Goal: Communication & Community: Answer question/provide support

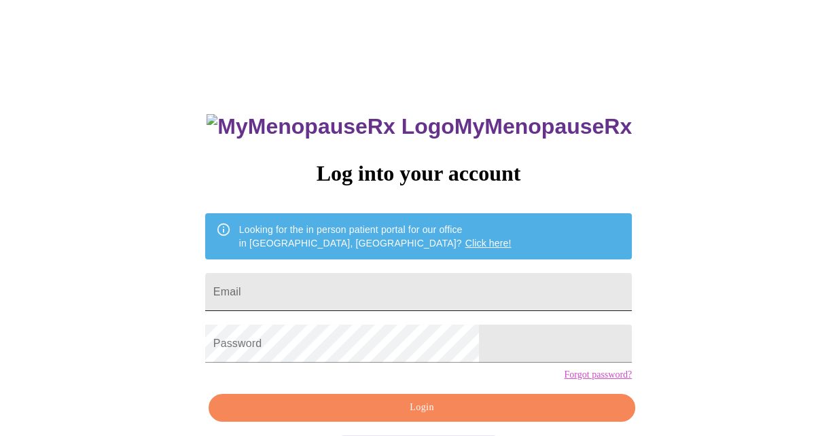
click at [367, 292] on input "Email" at bounding box center [418, 292] width 427 height 38
type input "[EMAIL_ADDRESS][DOMAIN_NAME]"
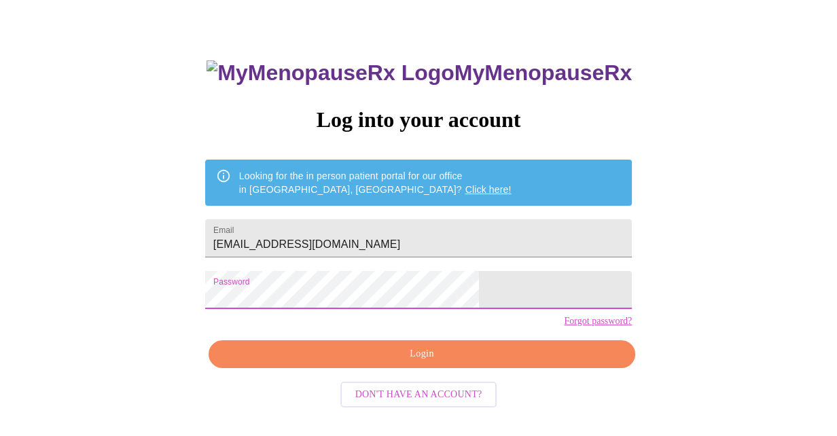
click at [374, 363] on span "Login" at bounding box center [421, 354] width 395 height 17
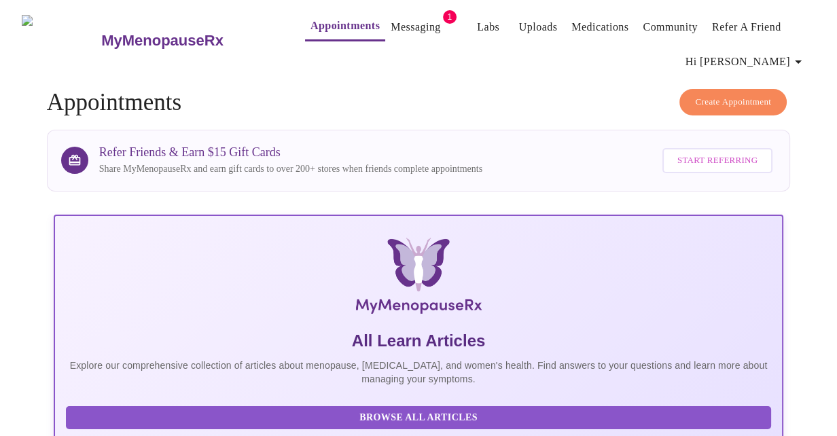
click at [406, 24] on link "Messaging" at bounding box center [416, 27] width 50 height 19
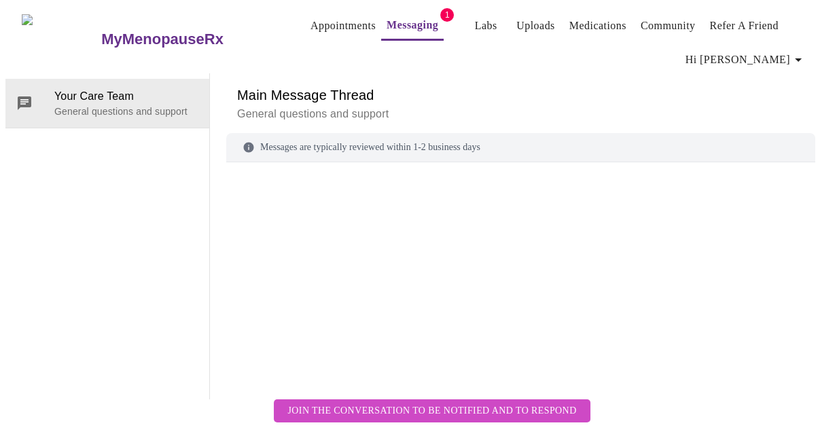
scroll to position [68, 0]
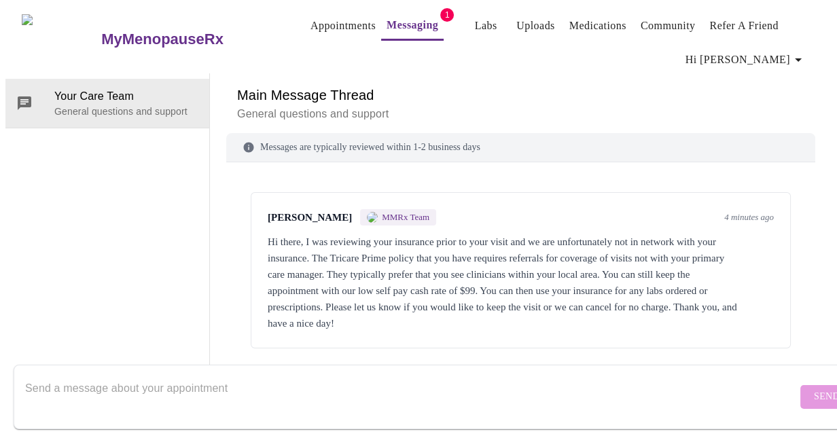
click at [547, 371] on div at bounding box center [411, 397] width 772 height 52
click at [546, 371] on div at bounding box center [411, 397] width 772 height 52
click at [203, 375] on textarea "Hi there! I will proceed with self pay - thank you for reaching out" at bounding box center [411, 396] width 772 height 43
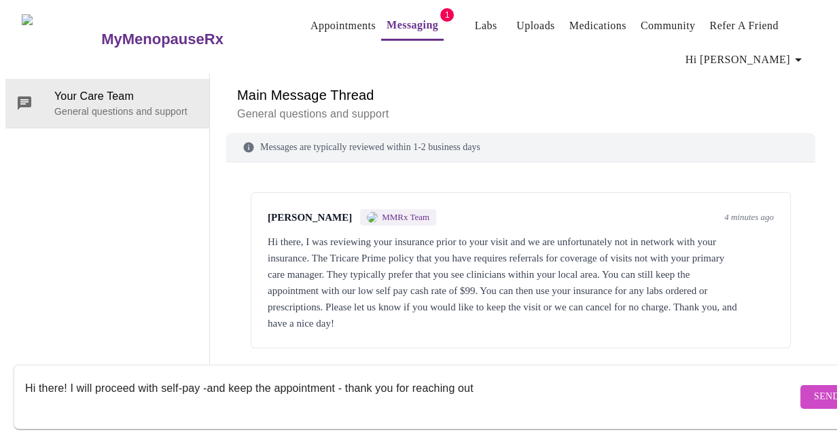
type textarea "Hi there! I will proceed with self-pay -and keep the appointment - thank you fo…"
click at [814, 389] on span "Send" at bounding box center [827, 397] width 26 height 17
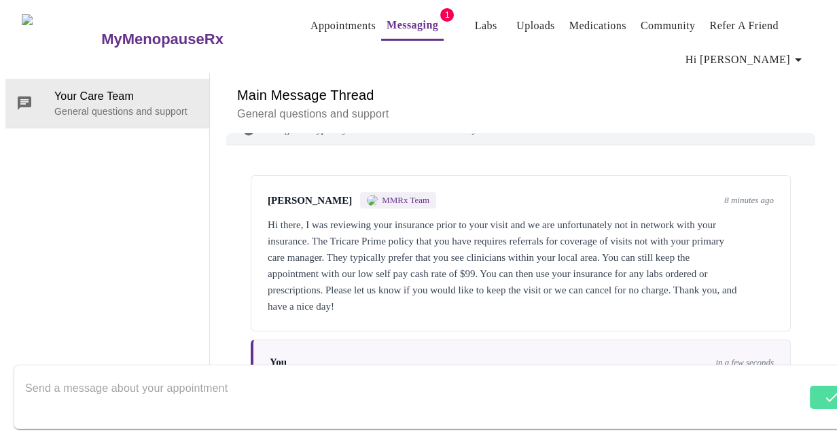
scroll to position [35, 0]
